Goal: Check status: Check status

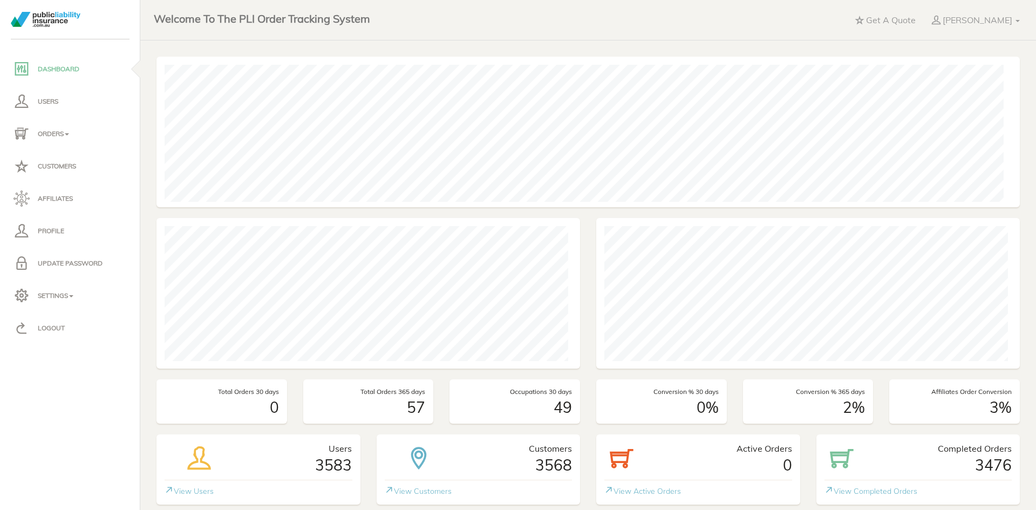
scroll to position [150, 419]
click at [60, 134] on p "Orders" at bounding box center [69, 134] width 113 height 16
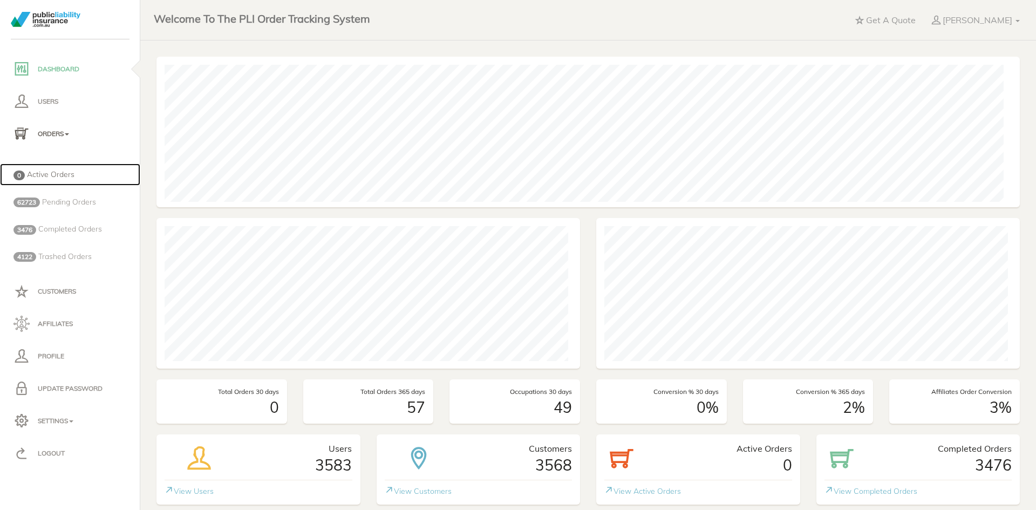
click at [60, 174] on span "Active Orders" at bounding box center [50, 174] width 47 height 10
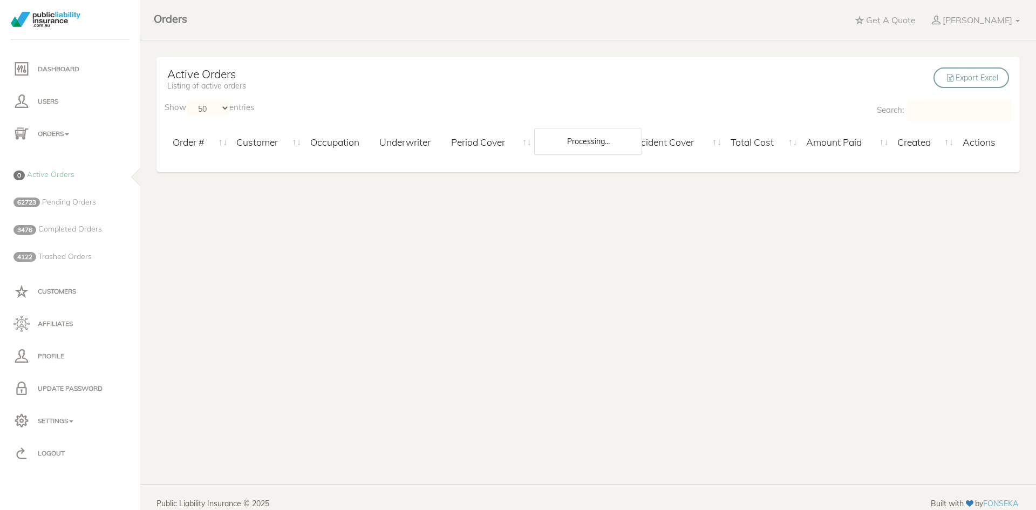
select select "50"
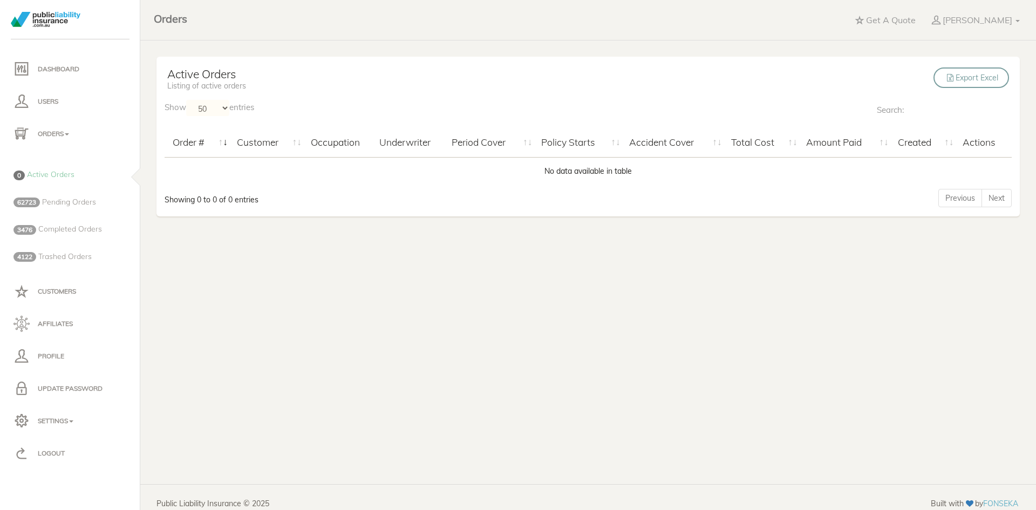
click at [948, 114] on input "Search:" at bounding box center [959, 111] width 104 height 22
paste input "Ashlee Natasha Thomas"
type input "Ashlee Natasha Thomas"
click at [56, 200] on span "Pending Orders" at bounding box center [69, 202] width 54 height 10
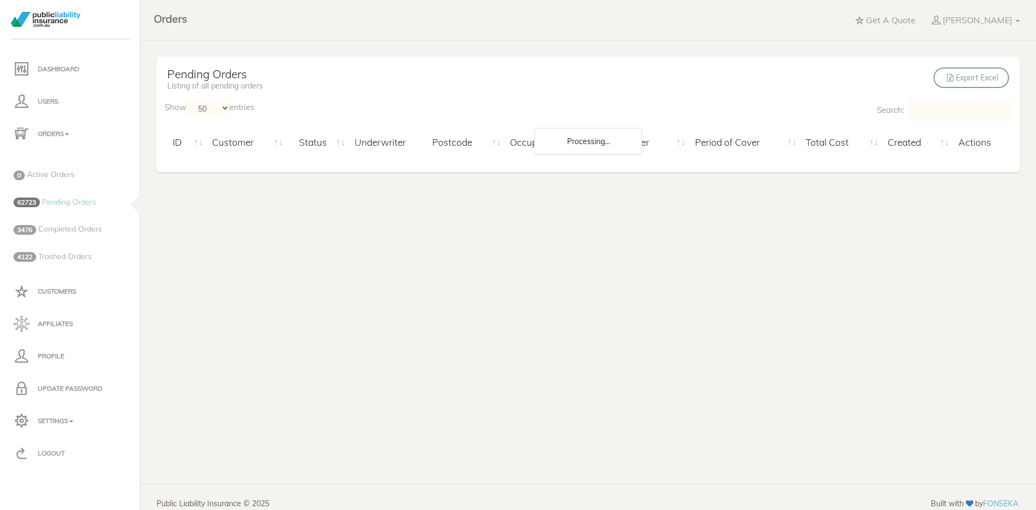
select select "50"
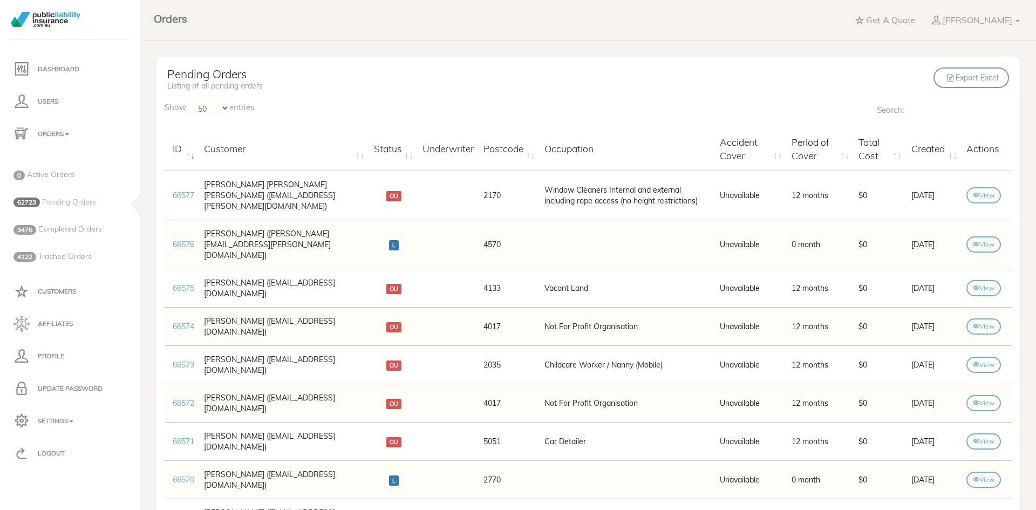
click at [967, 114] on input "Search:" at bounding box center [959, 111] width 104 height 22
paste input "Ashlee Natasha Thomas"
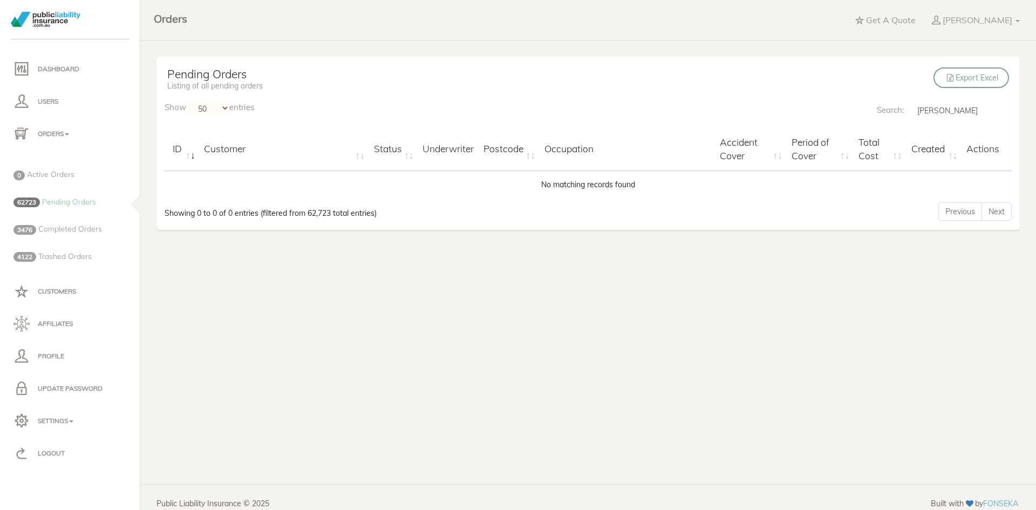
drag, startPoint x: 932, startPoint y: 107, endPoint x: 962, endPoint y: 110, distance: 30.9
click at [962, 110] on input "Ashlee Natasha Thomas" at bounding box center [959, 111] width 104 height 22
click at [962, 111] on input "Ashlee Thomas" at bounding box center [959, 111] width 104 height 22
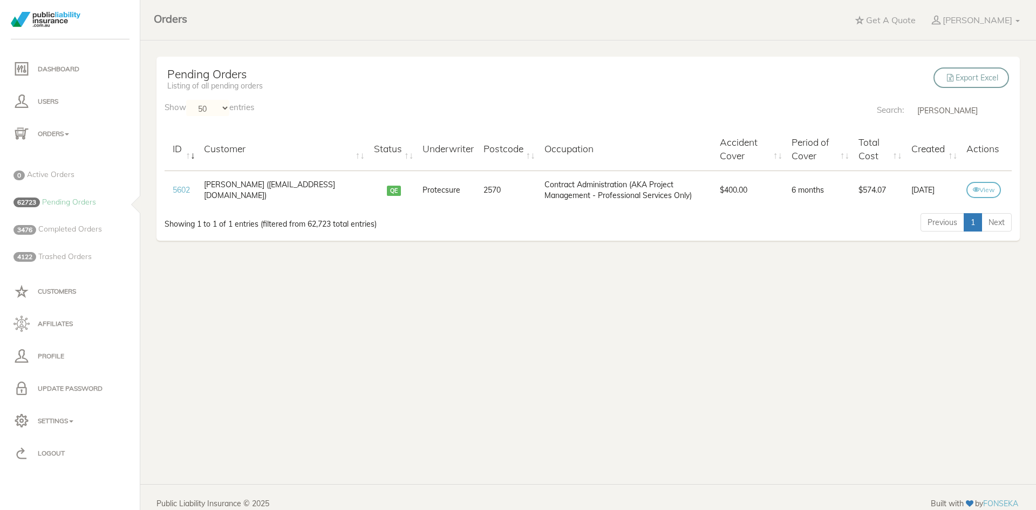
type input "Ashlee Thomas"
click at [64, 227] on span "Completed Orders" at bounding box center [70, 229] width 64 height 10
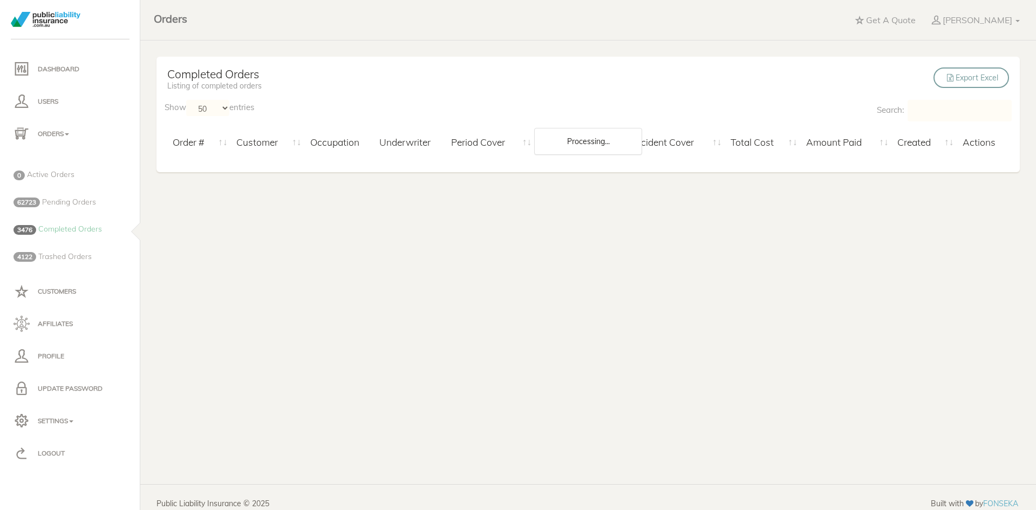
select select "50"
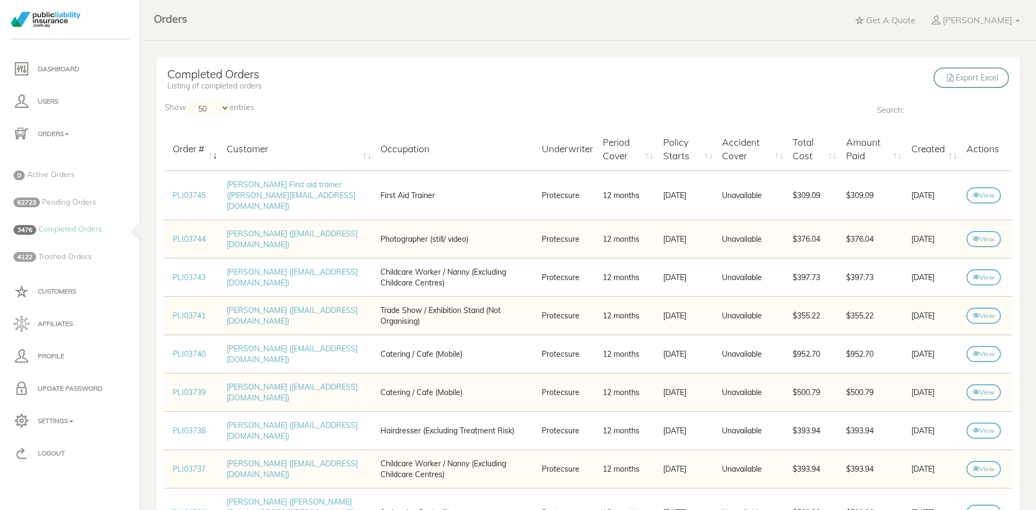
click at [956, 114] on input "Search:" at bounding box center [959, 111] width 104 height 22
paste input "ash@ashtphotography.com.au"
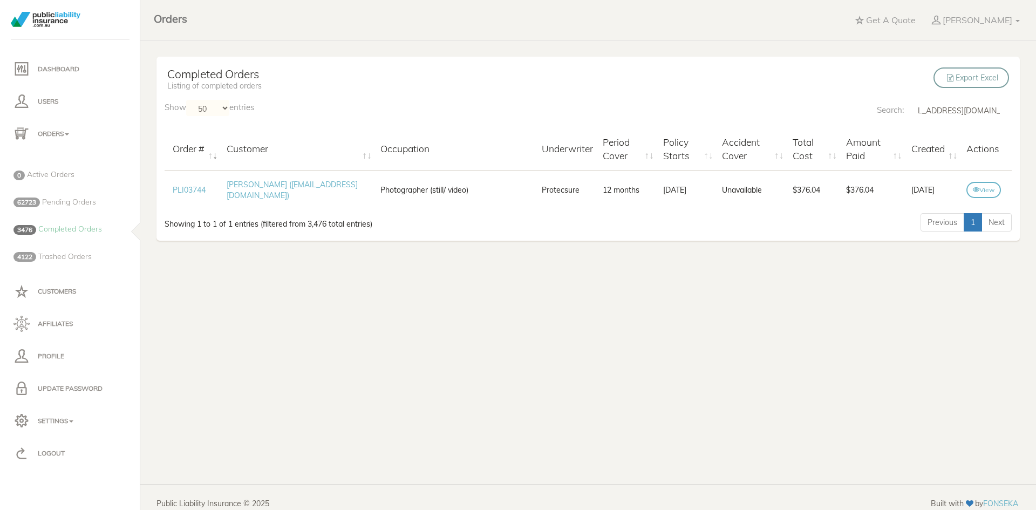
type input "[EMAIL_ADDRESS][DOMAIN_NAME]"
click at [976, 192] on link "View" at bounding box center [983, 190] width 35 height 16
